Goal: Transaction & Acquisition: Book appointment/travel/reservation

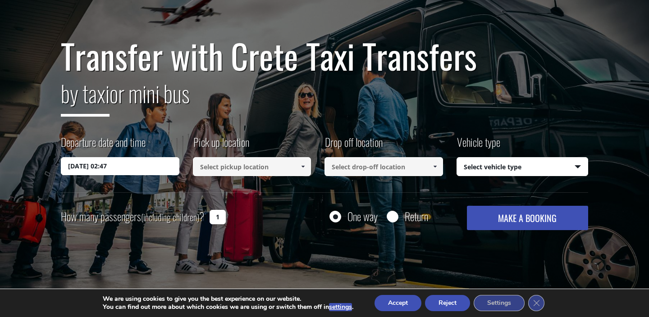
scroll to position [63, 0]
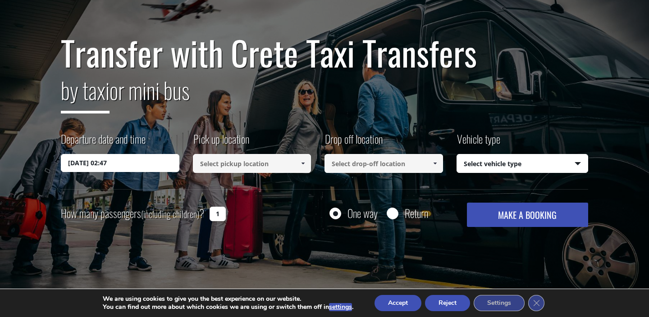
click at [127, 172] on div "Departure date and time 28/08/2025 02:47 Pick up location Select pickup locatio…" at bounding box center [324, 160] width 527 height 58
click at [125, 163] on input "28/08/2025 02:47" at bounding box center [120, 163] width 118 height 18
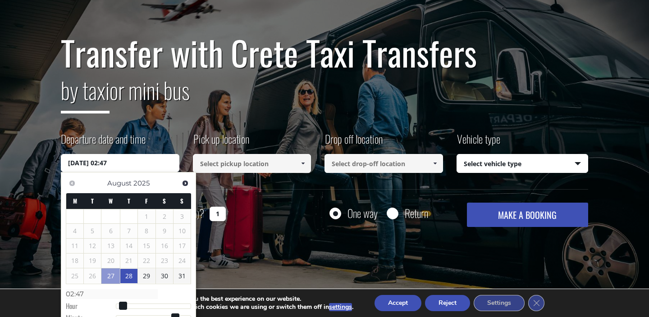
click at [132, 278] on link "28" at bounding box center [128, 276] width 17 height 14
click at [129, 274] on link "28" at bounding box center [128, 276] width 17 height 14
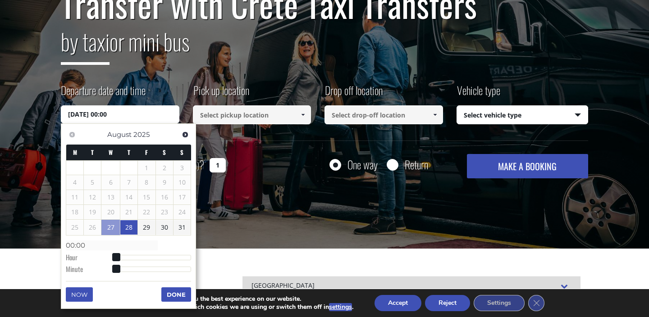
scroll to position [115, 0]
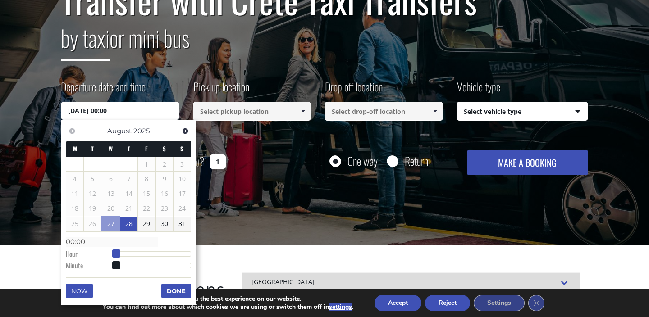
type input "28/08/2025 01:00"
type input "01:00"
type input "28/08/2025 02:00"
type input "02:00"
type input "28/08/2025 03:00"
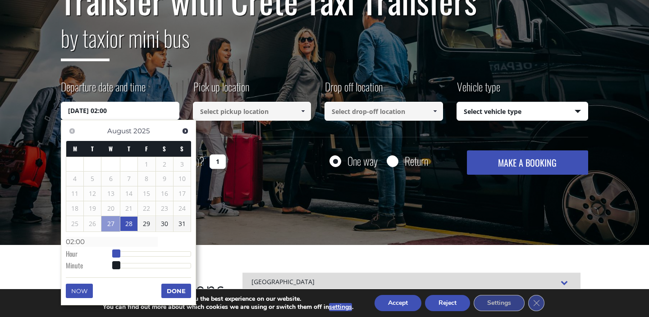
type input "03:00"
type input "28/08/2025 04:00"
type input "04:00"
type input "28/08/2025 05:00"
type input "05:00"
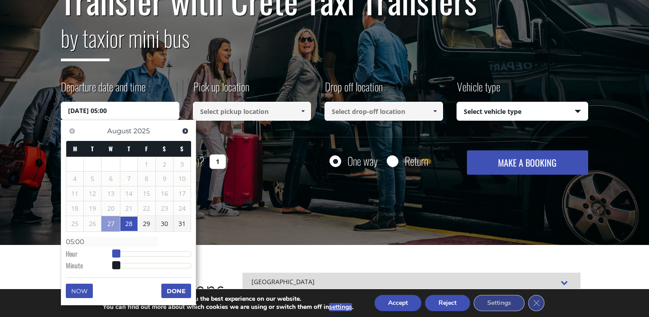
type input "28/08/2025 06:00"
type input "06:00"
type input "28/08/2025 07:00"
type input "07:00"
type input "28/08/2025 08:00"
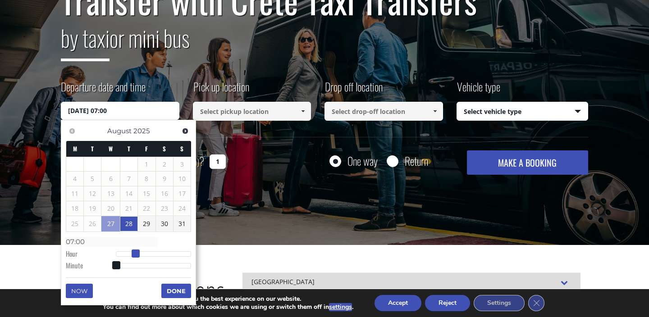
type input "08:00"
type input "28/08/2025 09:00"
type input "09:00"
type input "28/08/2025 10:00"
type input "10:00"
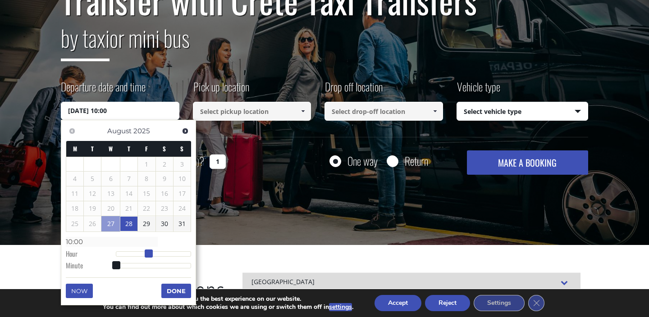
type input "28/08/2025 11:00"
type input "11:00"
type input "28/08/2025 12:00"
type input "12:00"
type input "28/08/2025 13:00"
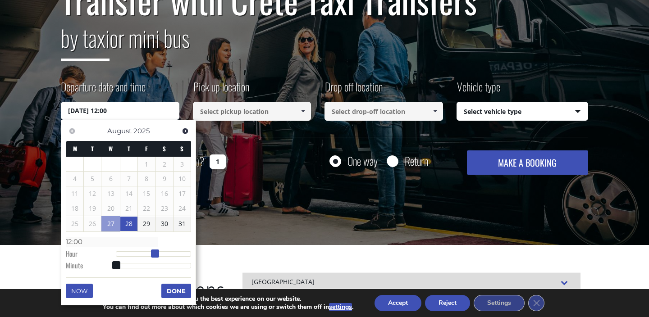
type input "13:00"
type input "28/08/2025 14:00"
type input "14:00"
type input "28/08/2025 15:00"
type input "15:00"
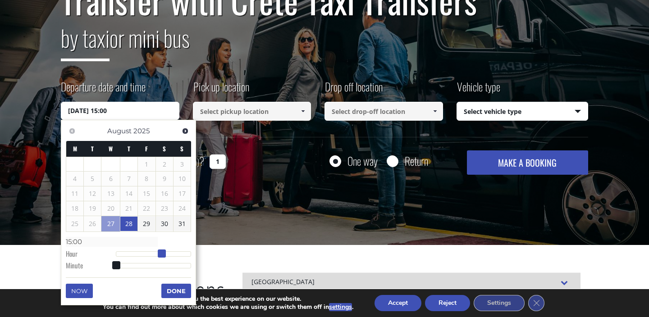
type input "28/08/2025 16:00"
type input "16:00"
type input "28/08/2025 15:00"
type input "15:00"
drag, startPoint x: 114, startPoint y: 252, endPoint x: 163, endPoint y: 253, distance: 49.1
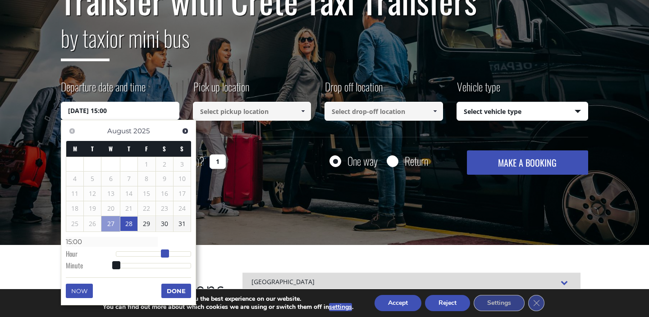
click at [163, 253] on span at bounding box center [165, 254] width 8 height 8
click at [182, 291] on button "Done" at bounding box center [176, 291] width 30 height 14
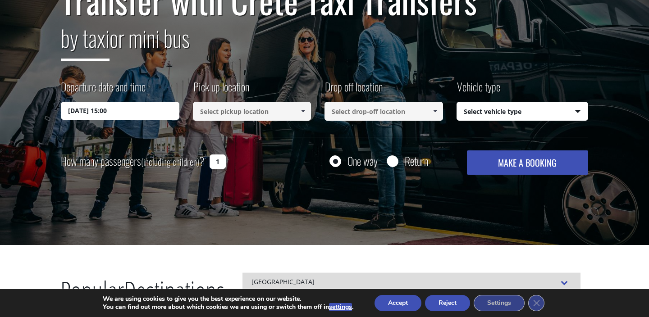
click at [299, 109] on span at bounding box center [302, 111] width 7 height 7
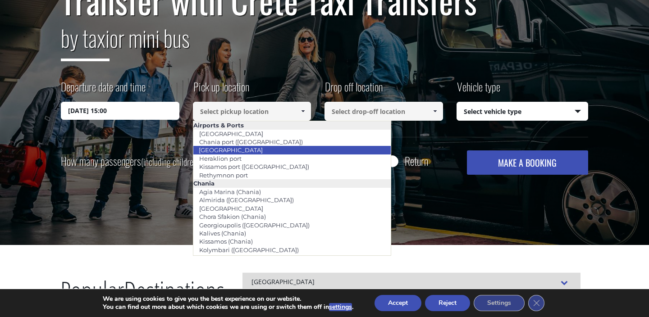
click at [243, 151] on link "[GEOGRAPHIC_DATA]" at bounding box center [231, 150] width 76 height 13
type input "[GEOGRAPHIC_DATA]"
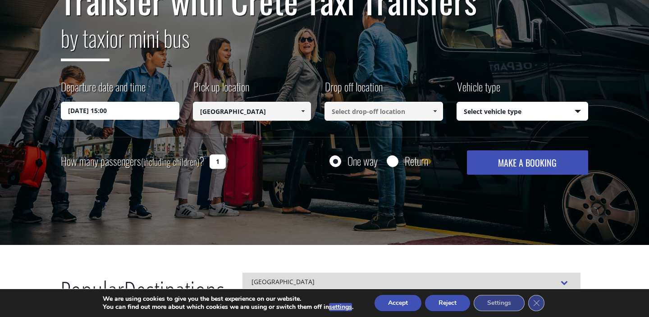
click at [432, 108] on span at bounding box center [434, 111] width 7 height 7
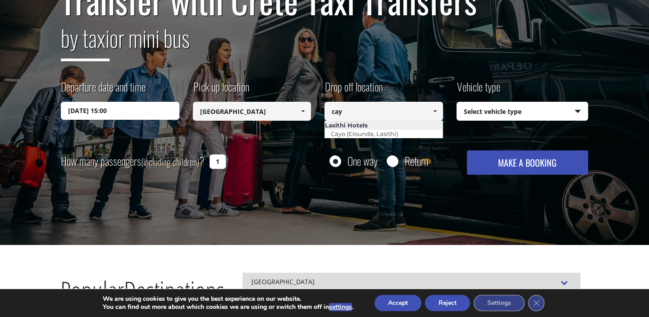
scroll to position [0, 0]
click at [372, 131] on link "Cayo (Elounda, Lasithi)" at bounding box center [363, 134] width 79 height 13
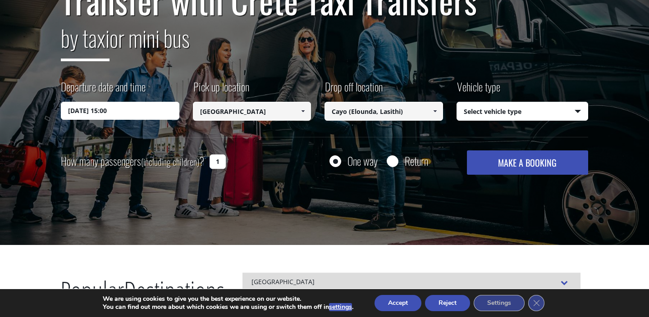
type input "Cayo (Elounda, Lasithi)"
click at [519, 113] on select "Select vehicle type Taxi (4 passengers) Mercedes E Class Mini Van (7 passengers…" at bounding box center [522, 111] width 131 height 19
select select "540"
click at [457, 102] on select "Select vehicle type Taxi (4 passengers) Mercedes E Class Mini Van (7 passengers…" at bounding box center [522, 111] width 131 height 19
click at [220, 163] on input "1" at bounding box center [217, 162] width 16 height 14
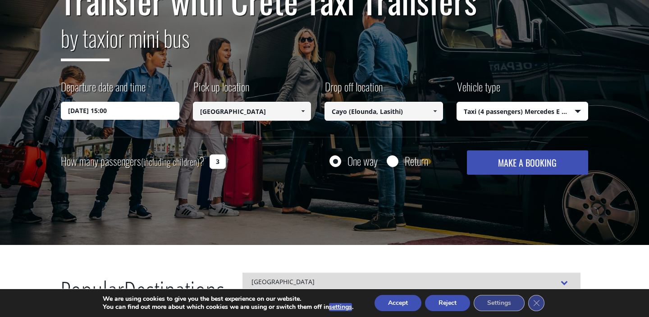
type input "3"
click at [529, 168] on button "MAKE A BOOKING" at bounding box center [527, 162] width 121 height 24
